Goal: Task Accomplishment & Management: Manage account settings

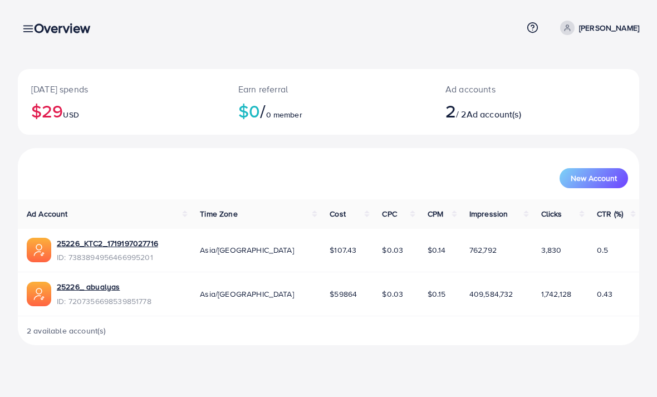
click at [35, 30] on h3 "Overview" at bounding box center [66, 28] width 65 height 16
click at [24, 22] on link at bounding box center [26, 28] width 16 height 14
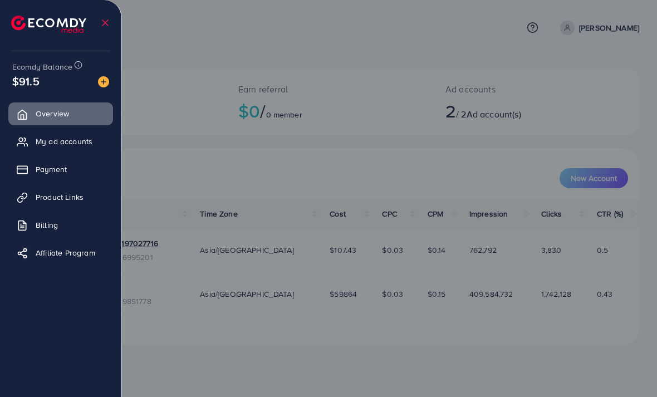
click at [85, 168] on link "Payment" at bounding box center [60, 169] width 105 height 22
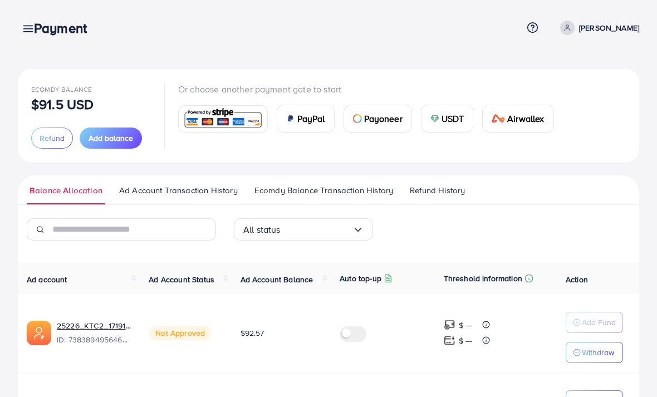
scroll to position [23, 0]
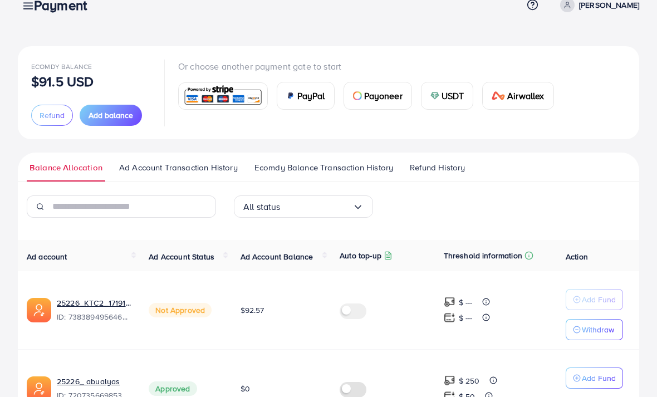
click at [570, 368] on button "Add Fund" at bounding box center [594, 377] width 57 height 21
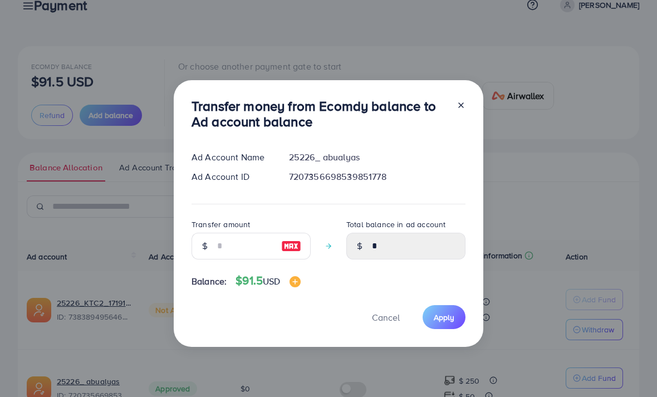
click at [296, 253] on img at bounding box center [291, 245] width 20 height 13
type input "**"
type input "*****"
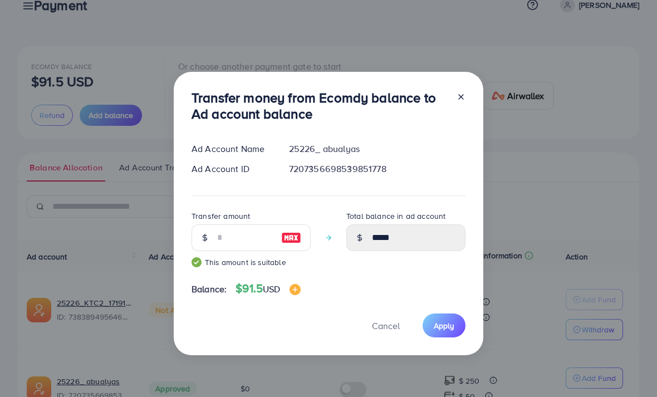
click at [448, 331] on span "Apply" at bounding box center [444, 325] width 21 height 11
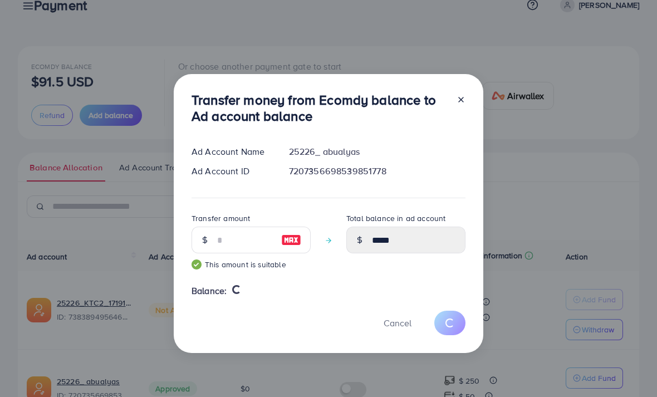
type input "*"
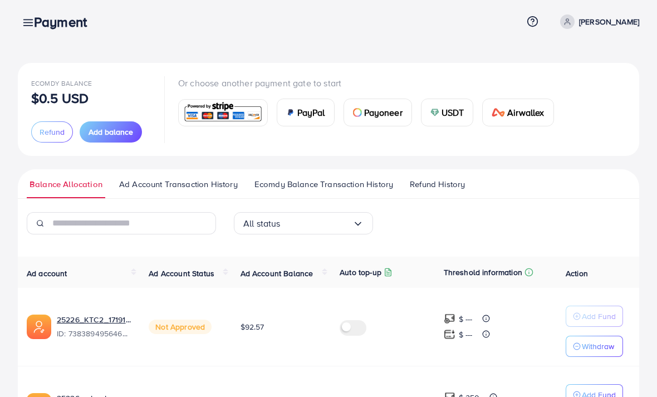
scroll to position [0, 0]
